Goal: Task Accomplishment & Management: Manage account settings

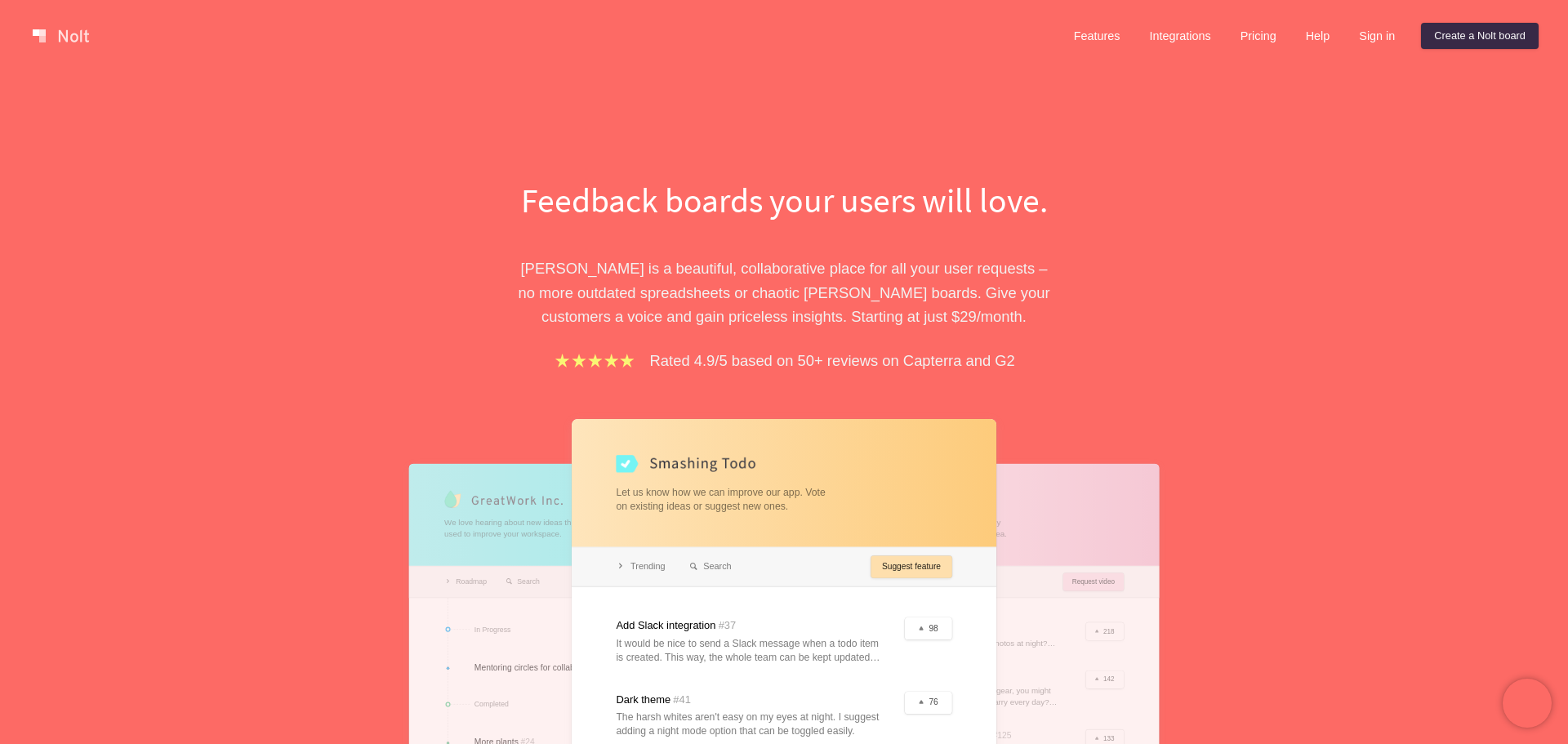
click at [898, 568] on div at bounding box center [784, 643] width 425 height 447
click at [906, 567] on div at bounding box center [784, 643] width 425 height 447
click at [1369, 27] on link "Sign in" at bounding box center [1377, 36] width 62 height 27
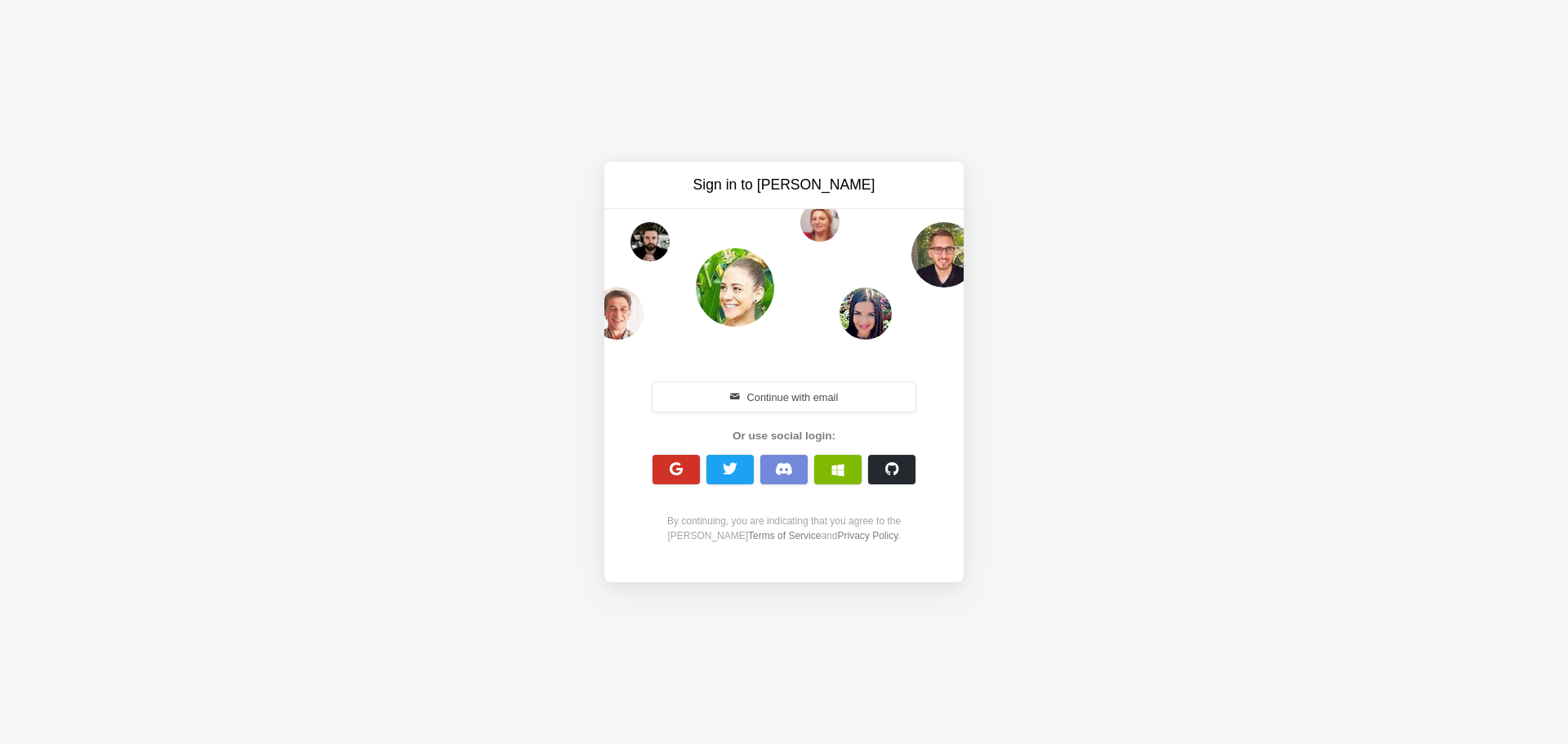
click at [680, 473] on span "button" at bounding box center [677, 469] width 15 height 15
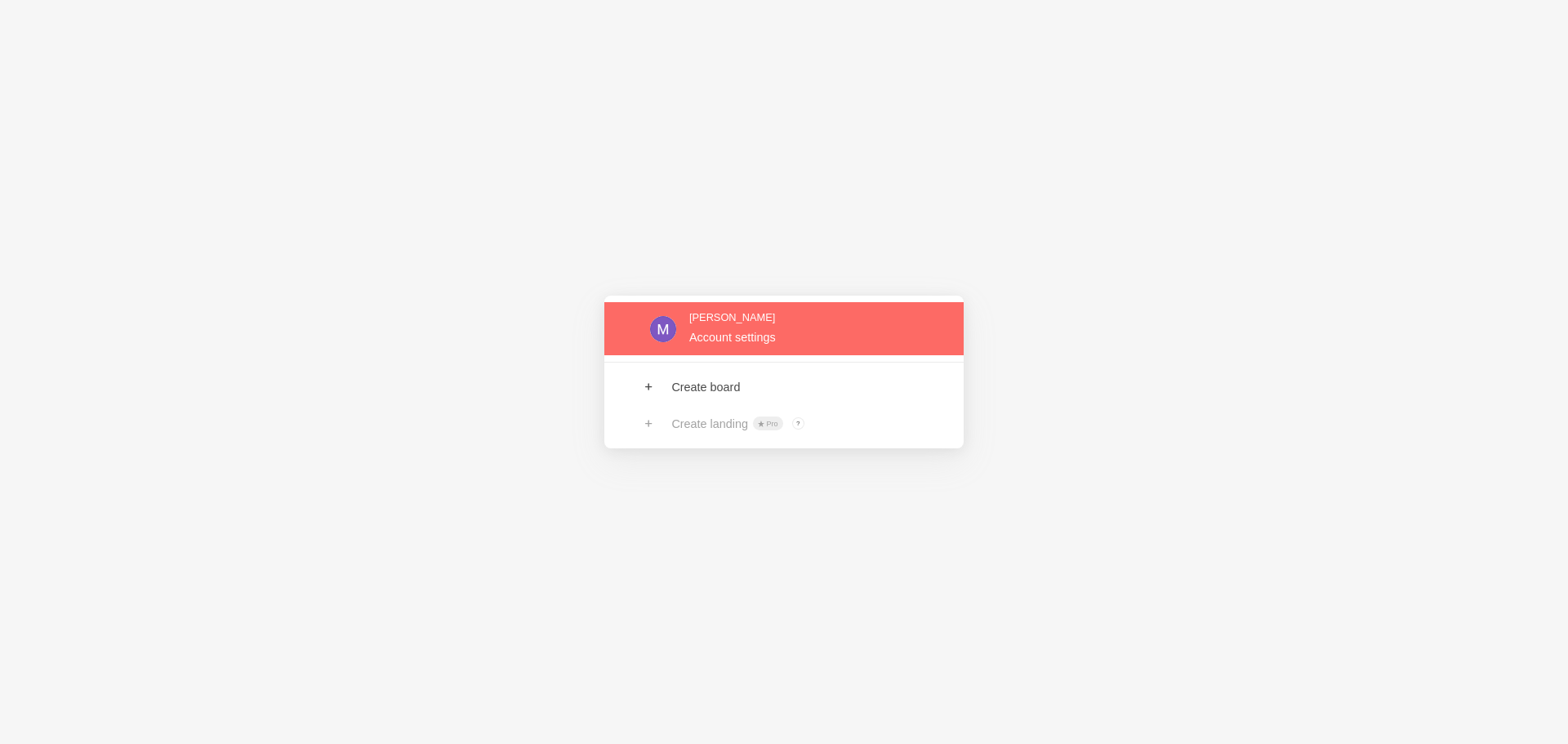
click at [769, 313] on link at bounding box center [784, 329] width 359 height 53
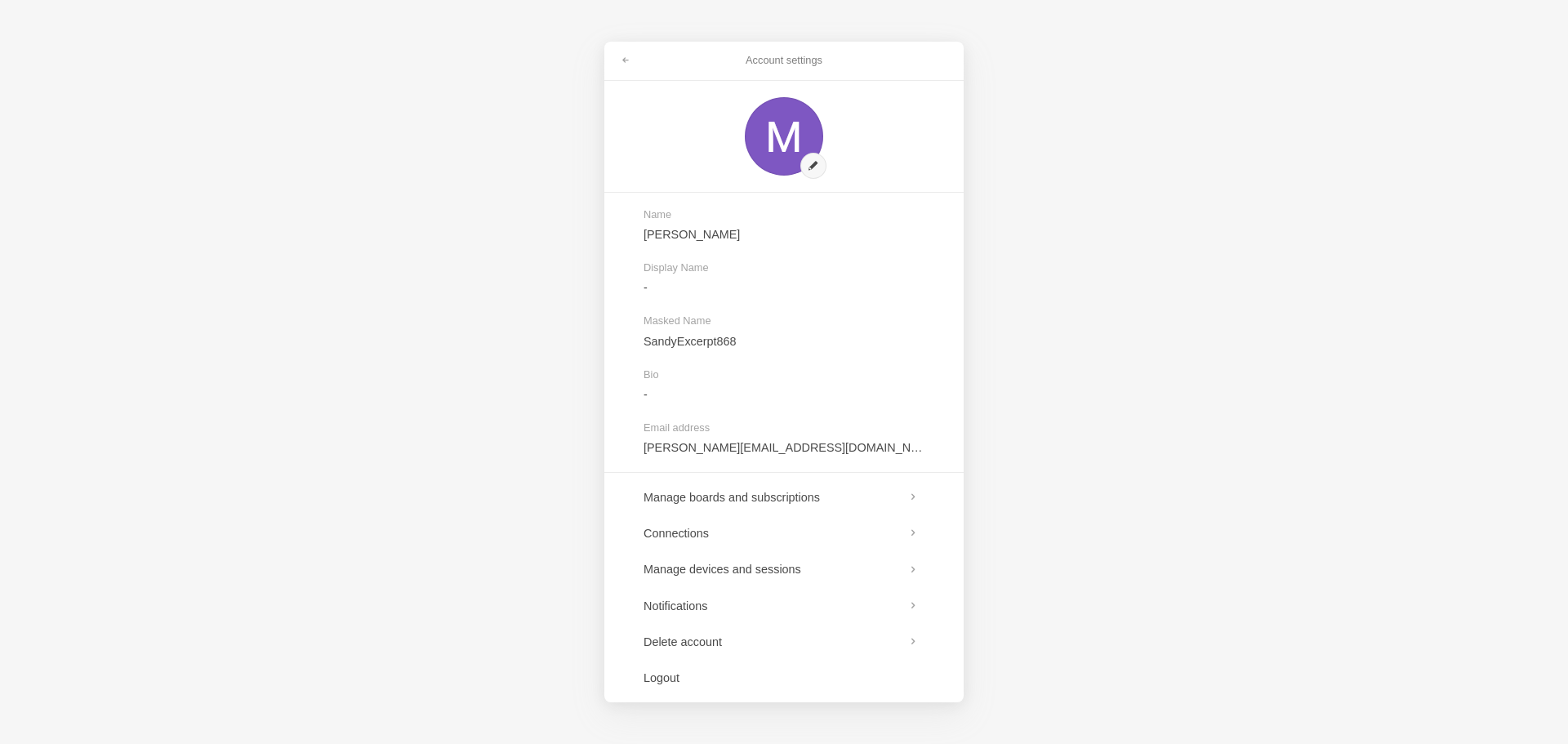
click at [1072, 310] on div "Account settings Name [PERSON_NAME] Display Name - Masked Name SandyExcerpt868 …" at bounding box center [784, 372] width 1568 height 744
click at [619, 61] on link at bounding box center [626, 60] width 29 height 27
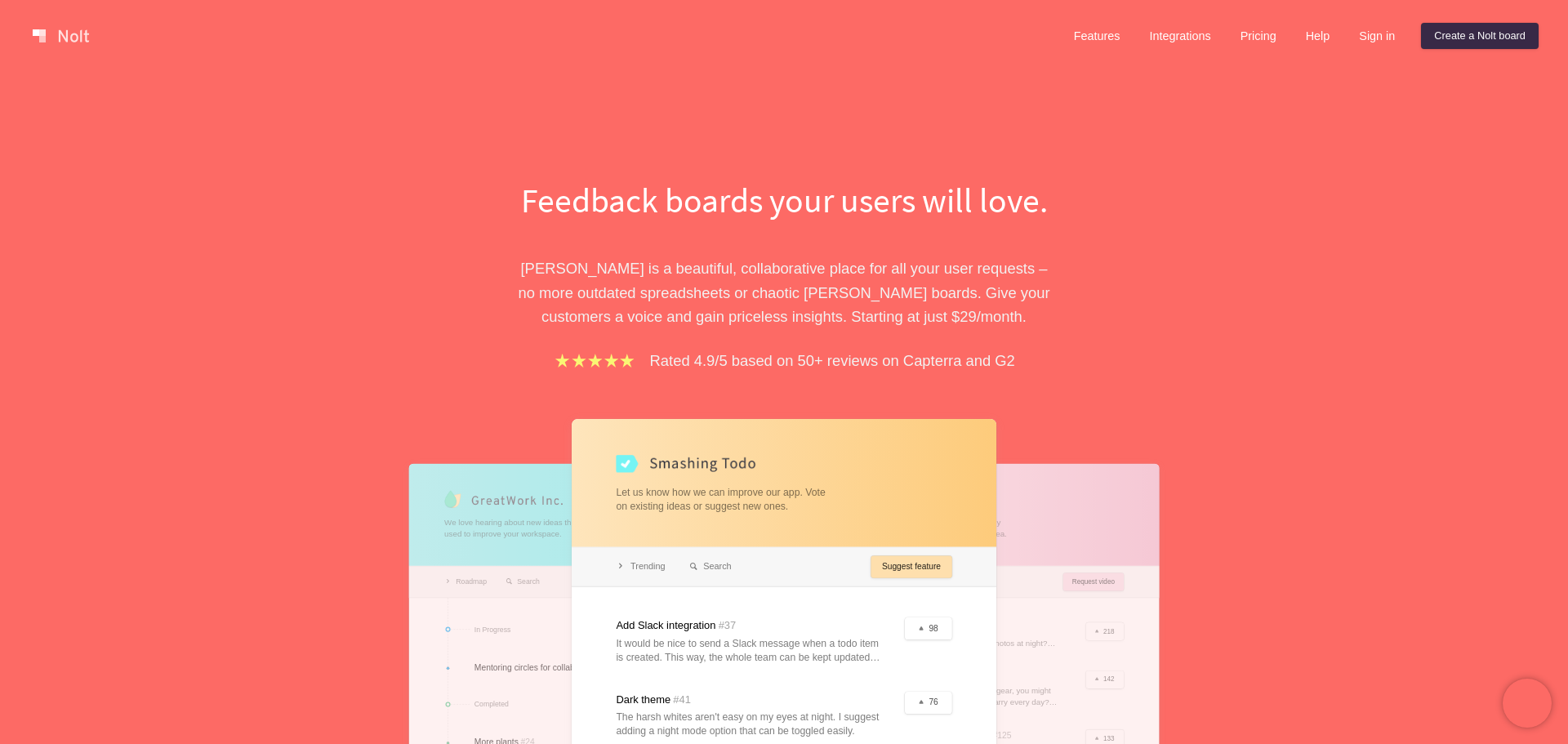
click at [926, 562] on div at bounding box center [784, 643] width 425 height 447
